Goal: Task Accomplishment & Management: Complete application form

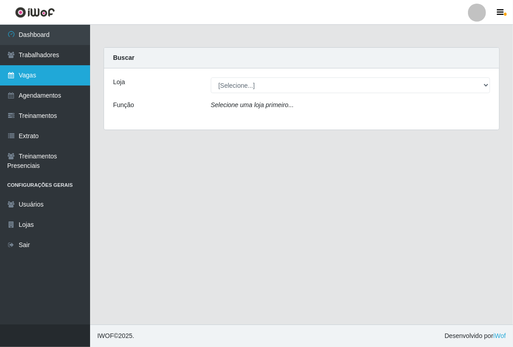
click at [45, 72] on link "Vagas" at bounding box center [45, 75] width 90 height 20
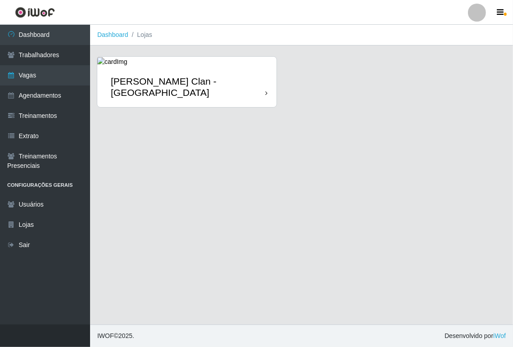
click at [191, 78] on div "[PERSON_NAME] Clan - [GEOGRAPHIC_DATA]" at bounding box center [188, 87] width 154 height 23
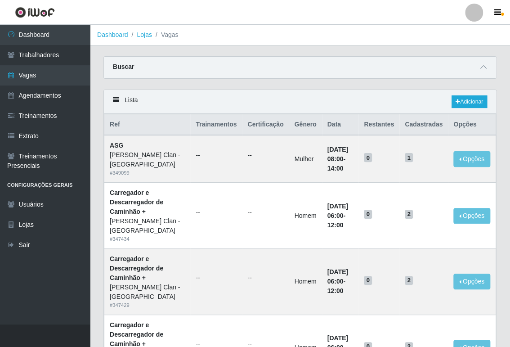
click at [478, 61] on div "Buscar" at bounding box center [300, 68] width 392 height 22
click at [482, 68] on icon at bounding box center [484, 67] width 6 height 6
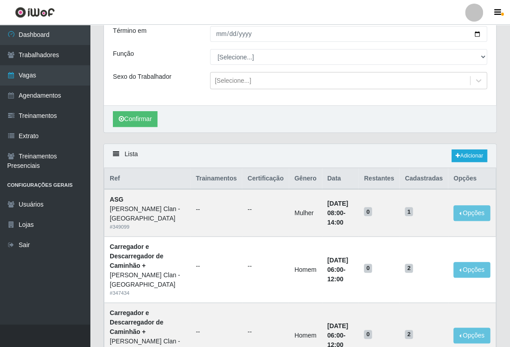
scroll to position [90, 0]
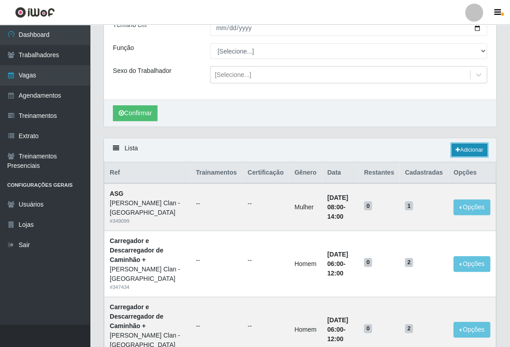
click at [469, 151] on link "Adicionar" at bounding box center [470, 150] width 36 height 13
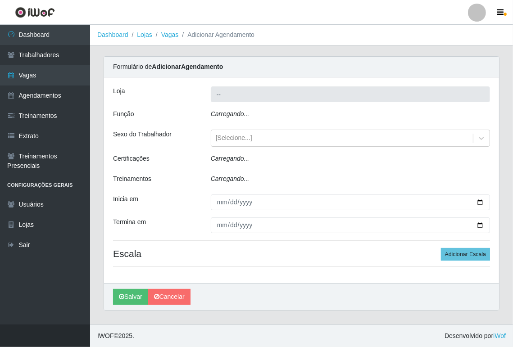
type input "[PERSON_NAME] Clan - [GEOGRAPHIC_DATA]"
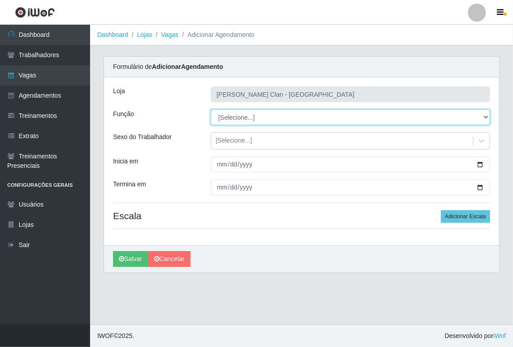
click at [268, 119] on select "[Selecione...] ASG ASG + Carregador e Descarregador de Caminhão Carregador e De…" at bounding box center [350, 117] width 279 height 16
select select "138"
click at [211, 109] on select "[Selecione...] ASG ASG + Carregador e Descarregador de Caminhão Carregador e De…" at bounding box center [350, 117] width 279 height 16
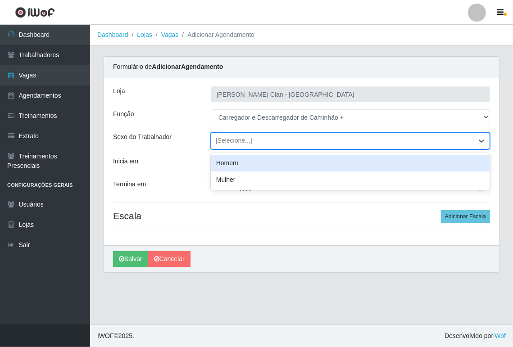
click at [264, 142] on div "[Selecione...]" at bounding box center [341, 141] width 261 height 15
click at [281, 165] on div "Homem" at bounding box center [350, 163] width 279 height 17
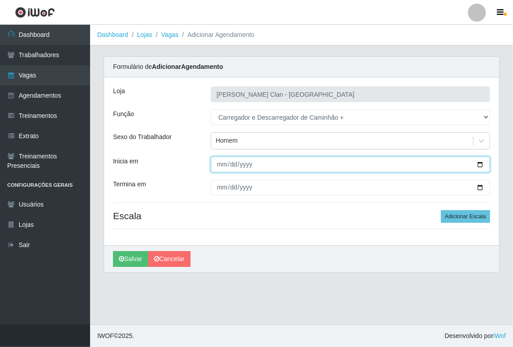
click at [221, 168] on input "Inicia em" at bounding box center [350, 165] width 279 height 16
type input "[DATE]"
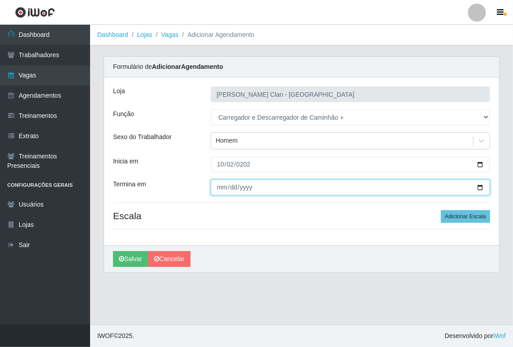
click at [225, 184] on input "Termina em" at bounding box center [350, 188] width 279 height 16
type input "[DATE]"
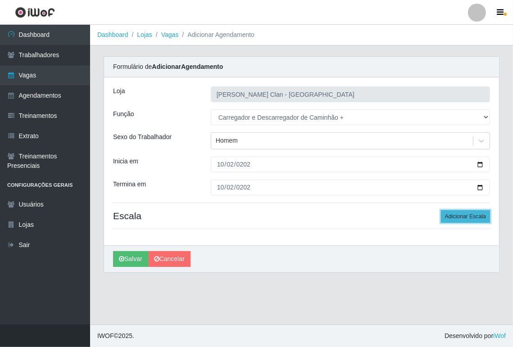
click at [465, 213] on button "Adicionar Escala" at bounding box center [465, 216] width 49 height 13
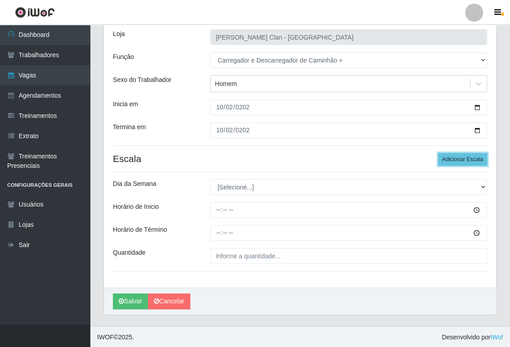
scroll to position [58, 0]
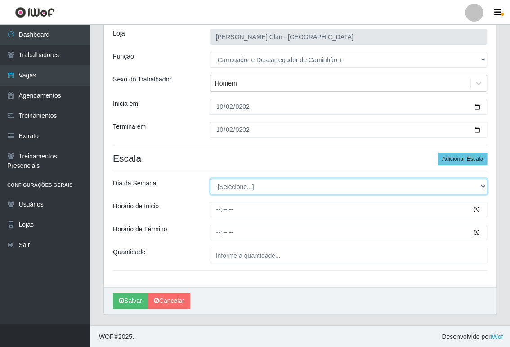
click at [249, 188] on select "[Selecione...] Segunda Terça Quarta Quinta Sexta Sábado Domingo" at bounding box center [349, 187] width 278 height 16
select select "4"
click at [210, 179] on select "[Selecione...] Segunda Terça Quarta Quinta Sexta Sábado Domingo" at bounding box center [349, 187] width 278 height 16
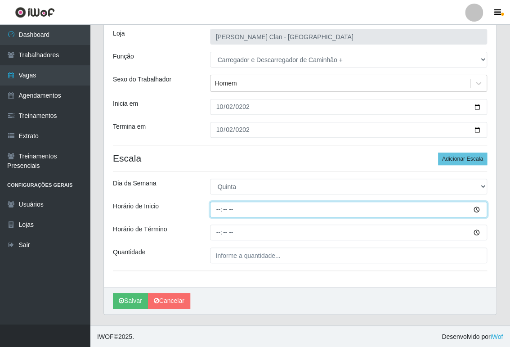
click at [252, 205] on input "Horário de Inicio" at bounding box center [349, 210] width 278 height 16
type input "13:00"
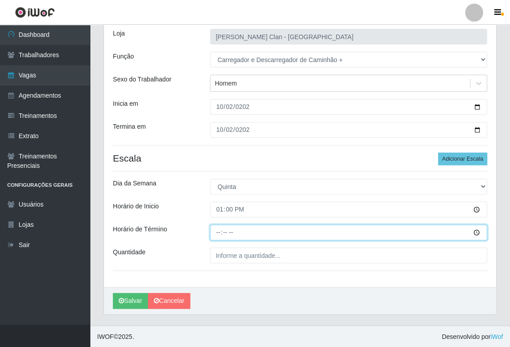
click at [217, 233] on input "Horário de Término" at bounding box center [349, 233] width 278 height 16
type input "19:00"
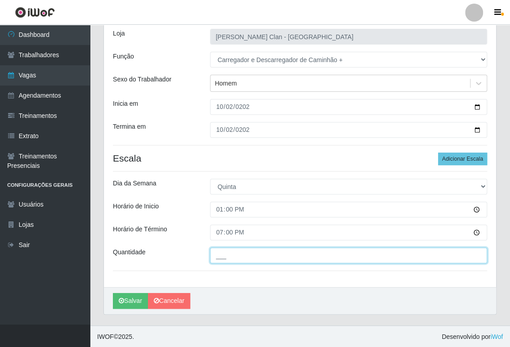
click at [235, 255] on input "___" at bounding box center [349, 256] width 278 height 16
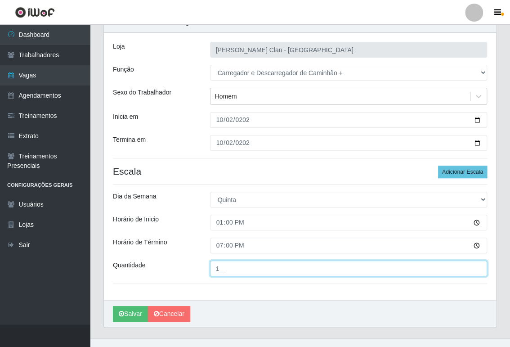
scroll to position [45, 0]
type input "1__"
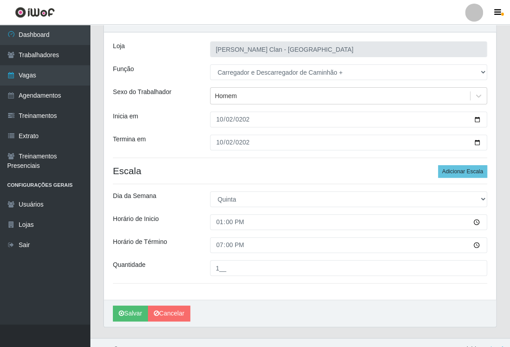
scroll to position [58, 0]
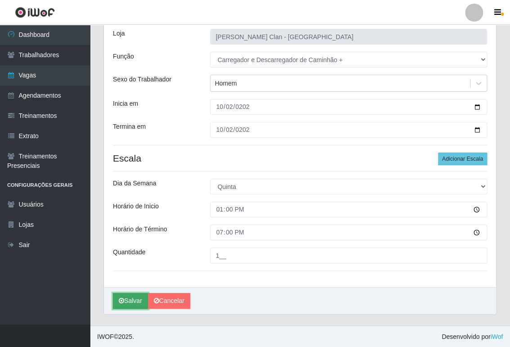
click at [137, 303] on button "Salvar" at bounding box center [130, 301] width 35 height 16
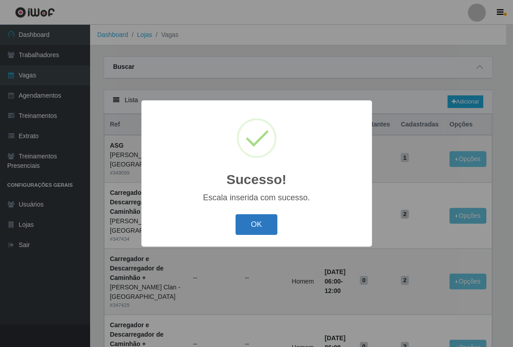
click at [262, 230] on button "OK" at bounding box center [256, 224] width 42 height 21
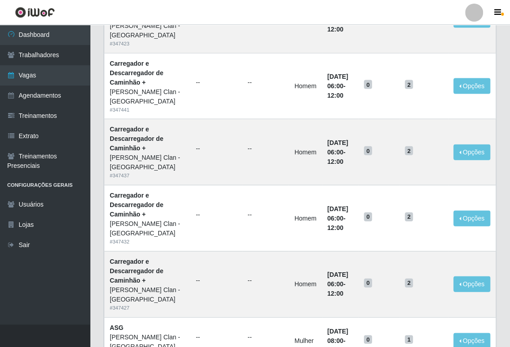
scroll to position [658, 0]
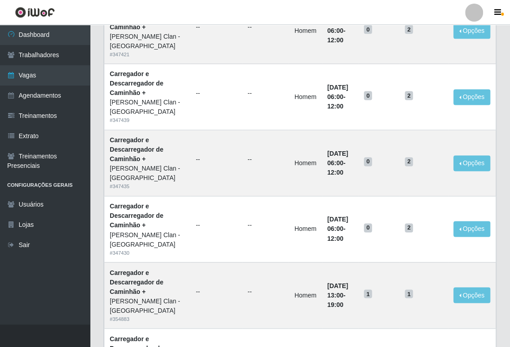
scroll to position [407, 0]
